Goal: Find specific fact: Find specific fact

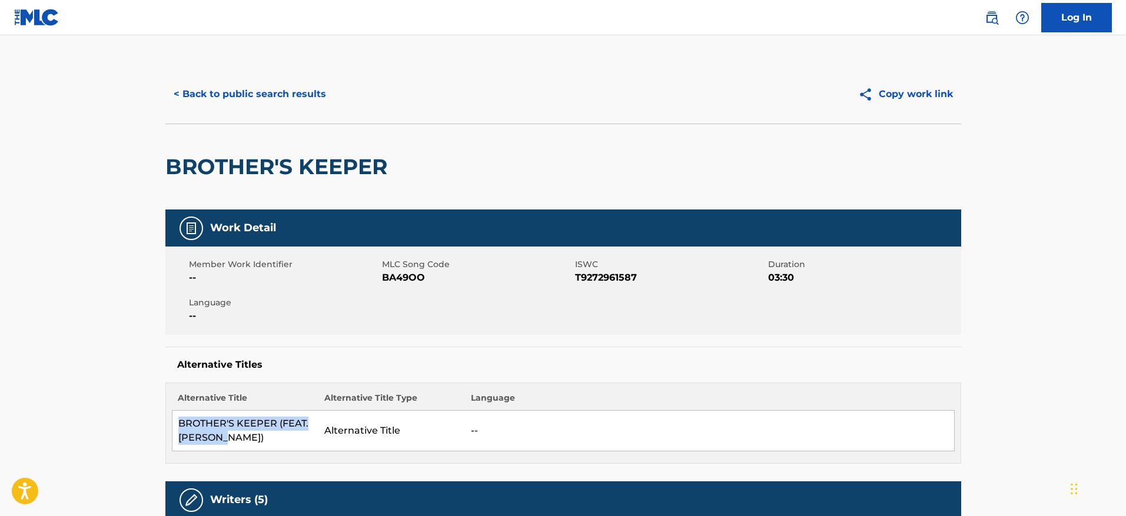
click at [281, 88] on button "< Back to public search results" at bounding box center [249, 93] width 169 height 29
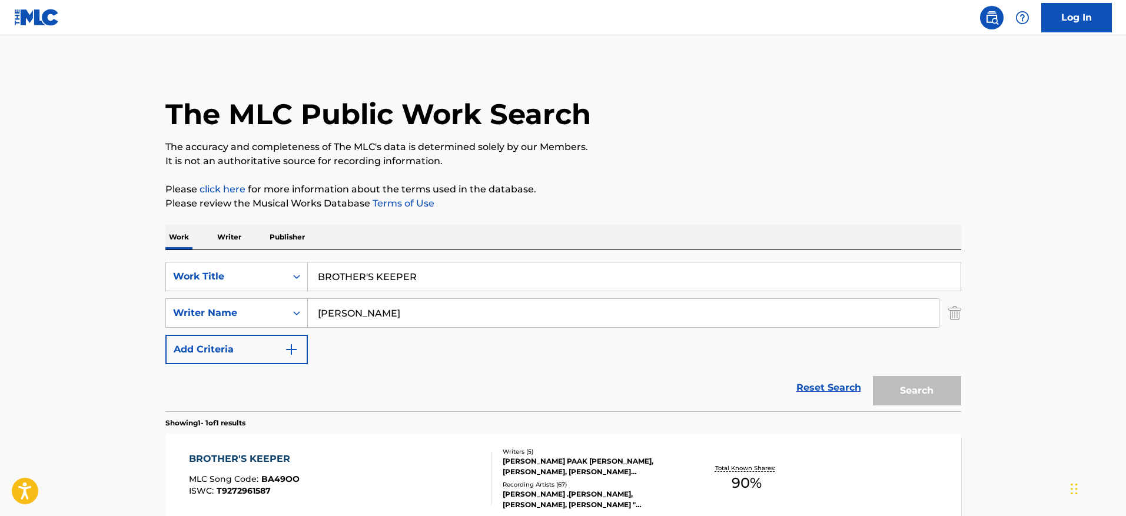
scroll to position [57, 0]
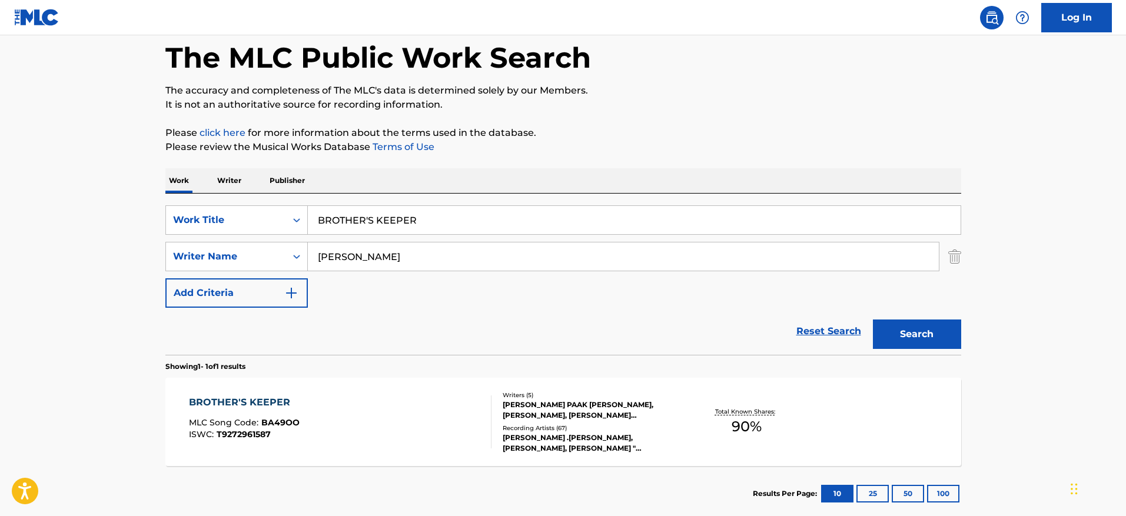
click at [439, 215] on input "BROTHER'S KEEPER" at bounding box center [634, 220] width 653 height 28
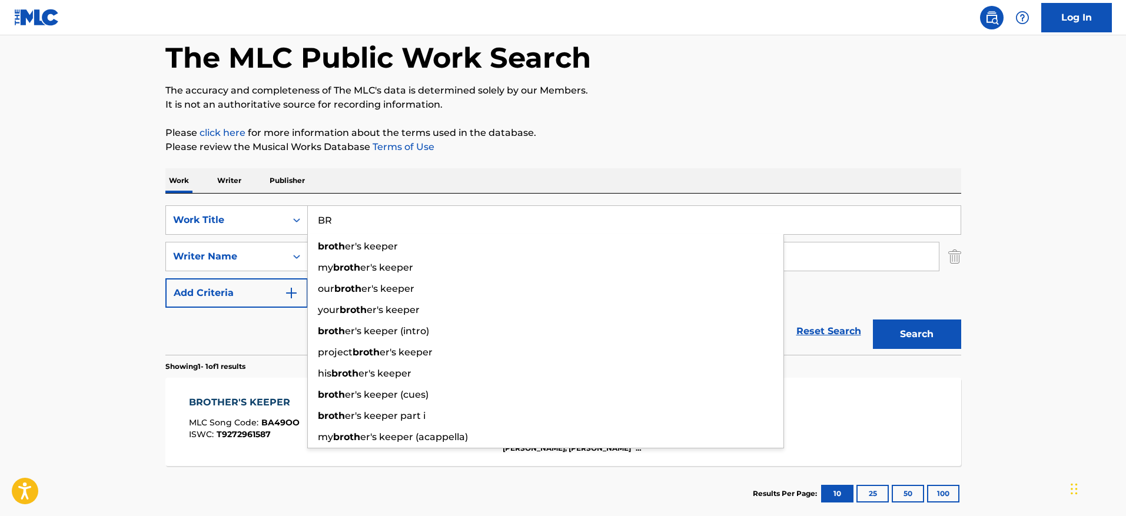
type input "B"
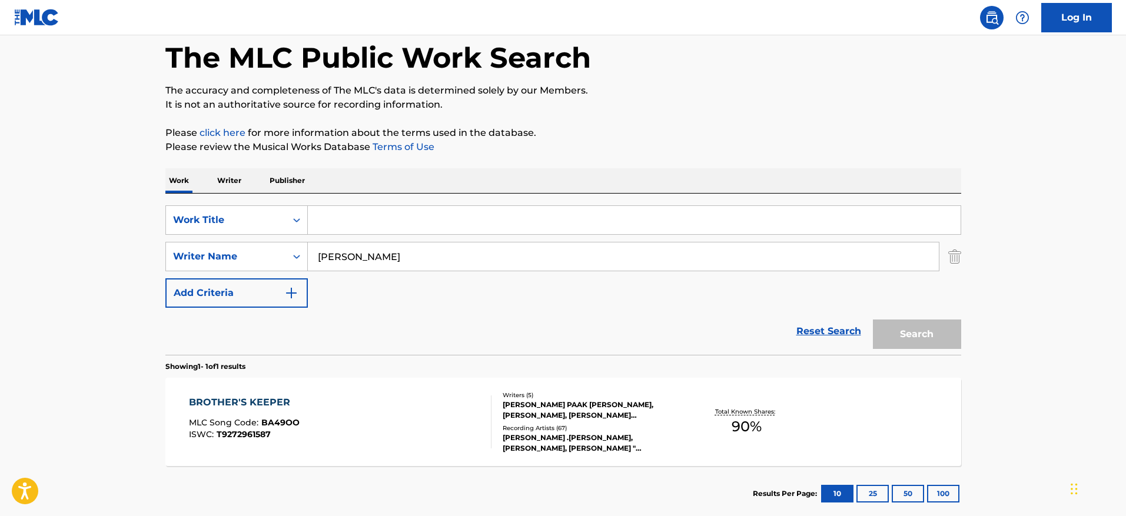
paste input "BUGATTI (JAUZ REMIX)"
type input "BUGATTI (JAUZ REMIX)"
click at [873, 320] on button "Search" at bounding box center [917, 334] width 88 height 29
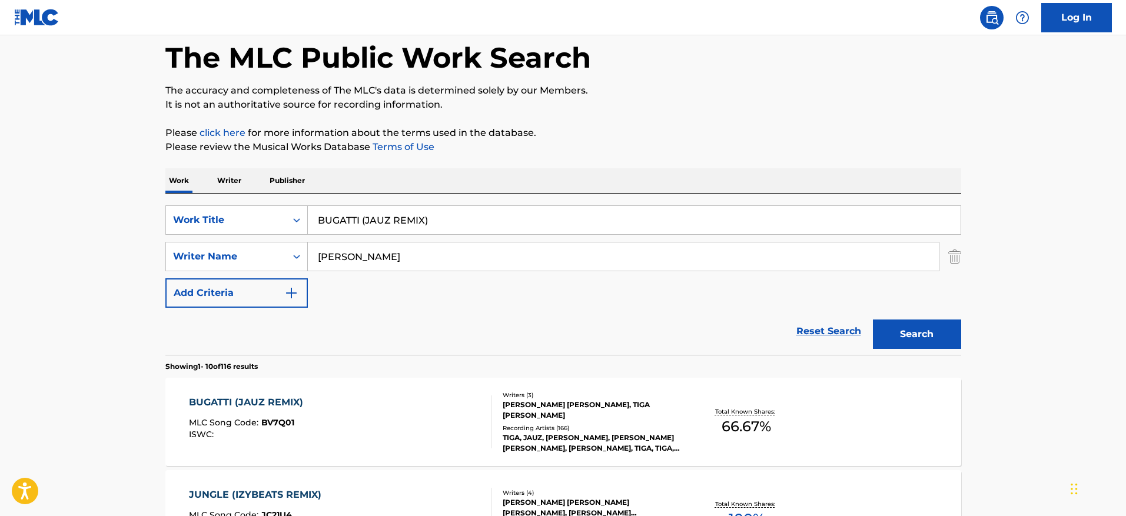
click at [903, 321] on button "Search" at bounding box center [917, 334] width 88 height 29
click at [403, 414] on div "BUGATTI (JAUZ REMIX) MLC Song Code : BV7Q01 ISWC :" at bounding box center [340, 422] width 303 height 53
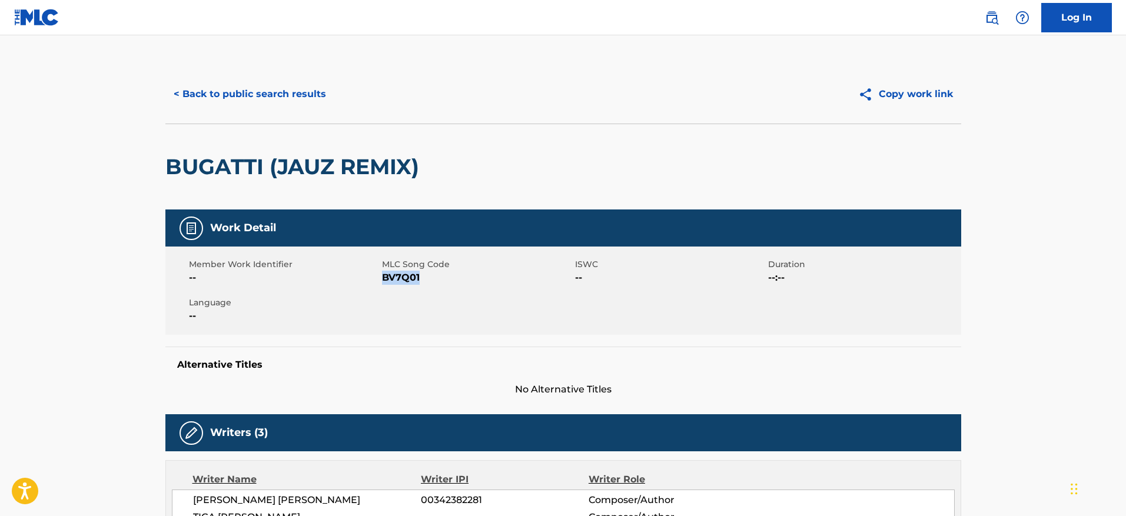
drag, startPoint x: 437, startPoint y: 277, endPoint x: 383, endPoint y: 283, distance: 54.5
click at [383, 283] on span "BV7Q01" at bounding box center [477, 278] width 190 height 14
copy span "BV7Q01"
